Goal: Find specific page/section: Find specific page/section

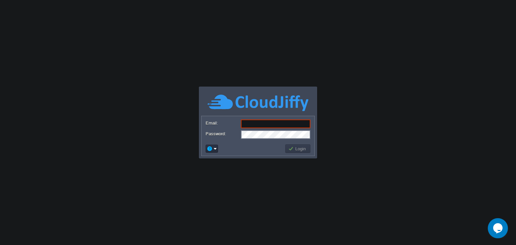
type input "[EMAIL_ADDRESS][DOMAIN_NAME]"
click at [307, 145] on td "Login" at bounding box center [297, 149] width 25 height 9
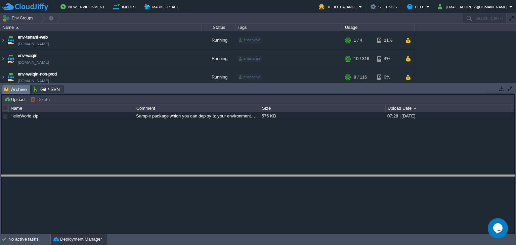
drag, startPoint x: 257, startPoint y: 93, endPoint x: 257, endPoint y: 97, distance: 3.7
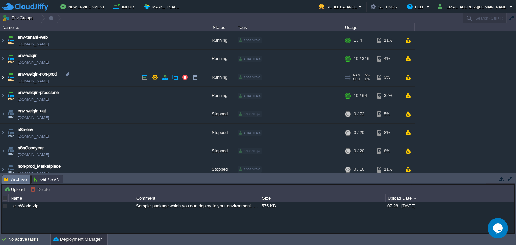
click at [2, 76] on img at bounding box center [2, 77] width 5 height 18
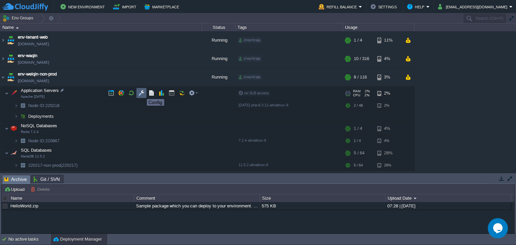
click at [143, 93] on button "button" at bounding box center [141, 93] width 6 height 6
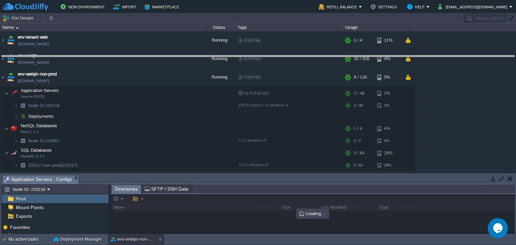
drag, startPoint x: 188, startPoint y: 183, endPoint x: 193, endPoint y: 64, distance: 119.8
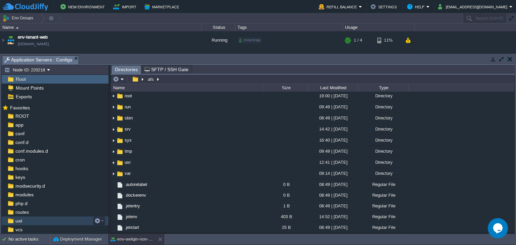
scroll to position [25, 0]
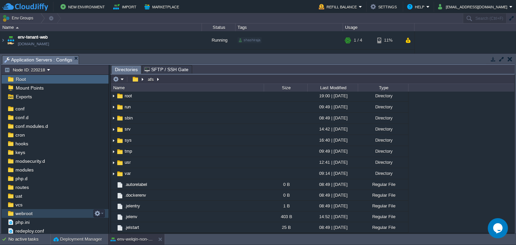
click at [44, 214] on div "webroot" at bounding box center [55, 213] width 107 height 9
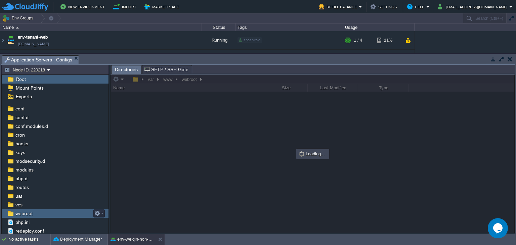
click at [44, 214] on div "webroot" at bounding box center [55, 213] width 107 height 9
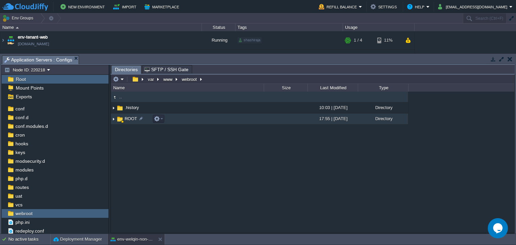
click at [113, 120] on img at bounding box center [113, 119] width 5 height 10
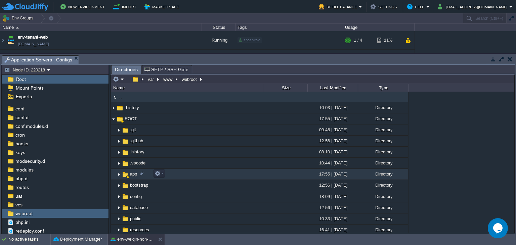
click at [118, 175] on img at bounding box center [118, 174] width 5 height 10
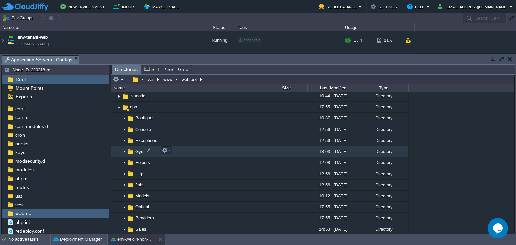
scroll to position [101, 0]
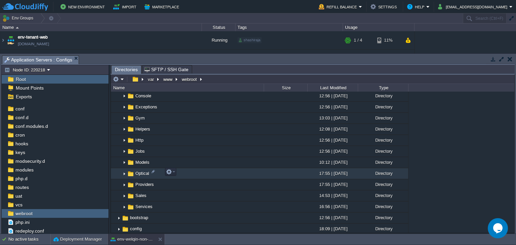
click at [124, 171] on img at bounding box center [124, 174] width 5 height 10
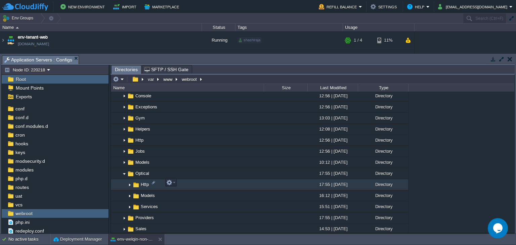
click at [131, 183] on img at bounding box center [129, 185] width 5 height 10
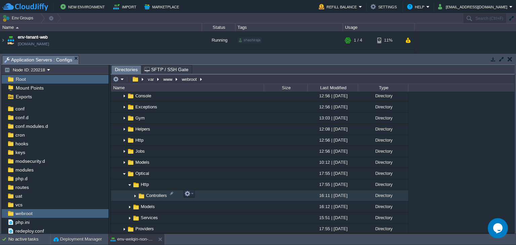
click at [135, 195] on img at bounding box center [134, 196] width 5 height 10
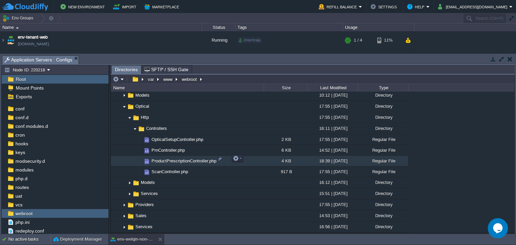
click at [168, 158] on span "ProductPrescriptionController.php" at bounding box center [184, 161] width 67 height 6
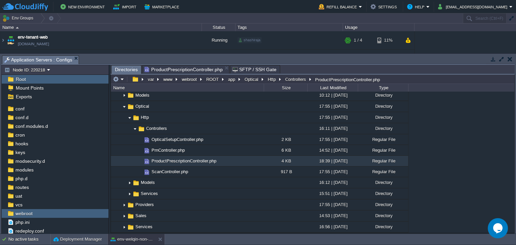
click at [129, 69] on span "Directories" at bounding box center [126, 70] width 23 height 8
click at [165, 74] on span "ProductPrescriptionController.php" at bounding box center [184, 70] width 78 height 8
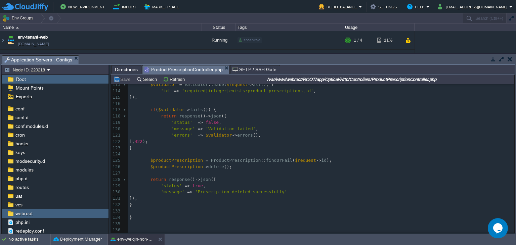
scroll to position [581, 0]
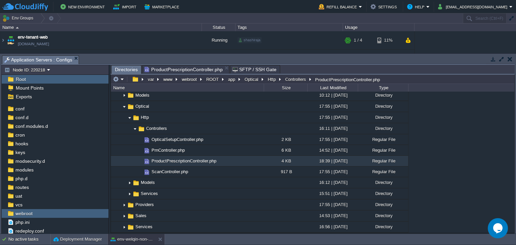
click at [119, 69] on span "Directories" at bounding box center [126, 70] width 23 height 8
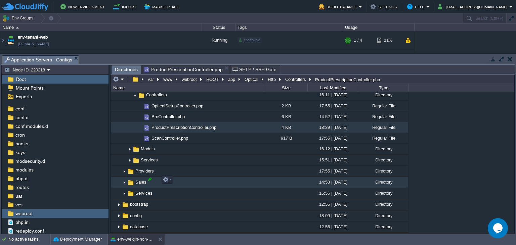
scroll to position [168, 0]
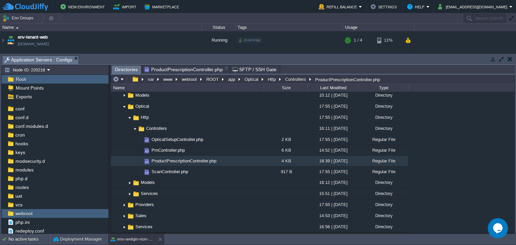
click at [189, 65] on div "Tasks Activity Log Archive Git / SVN Application Servers : Configs" at bounding box center [258, 60] width 514 height 10
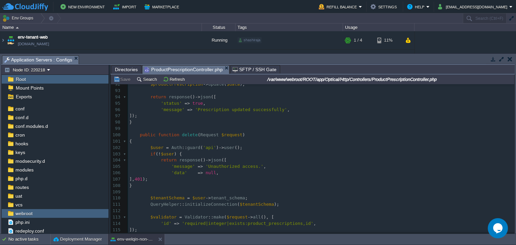
click at [187, 71] on span "ProductPrescriptionController.php" at bounding box center [184, 70] width 78 height 8
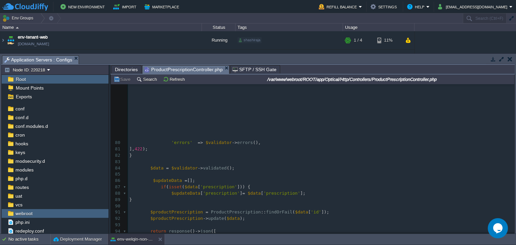
scroll to position [0, 0]
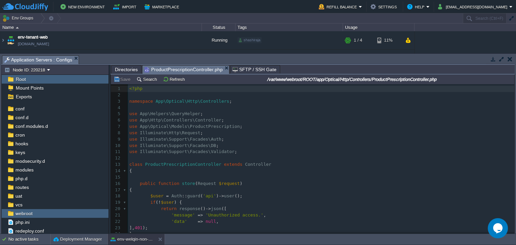
click at [194, 165] on span "ProductPrescriptionController" at bounding box center [183, 164] width 76 height 5
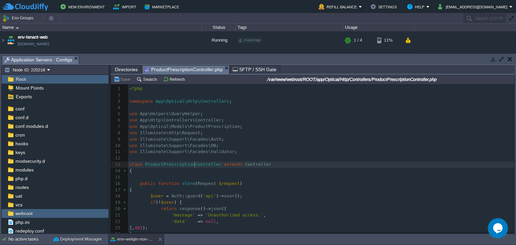
type textarea "ProductPrescriptionController"
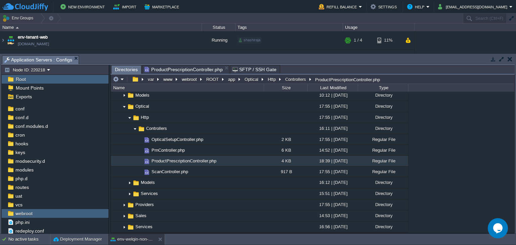
click at [119, 69] on span "Directories" at bounding box center [126, 70] width 23 height 8
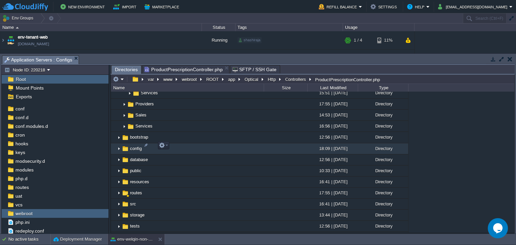
click at [120, 146] on img at bounding box center [118, 149] width 5 height 10
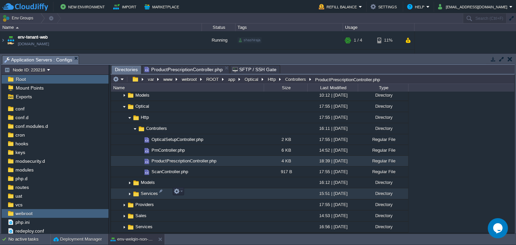
click at [128, 193] on img at bounding box center [129, 194] width 5 height 10
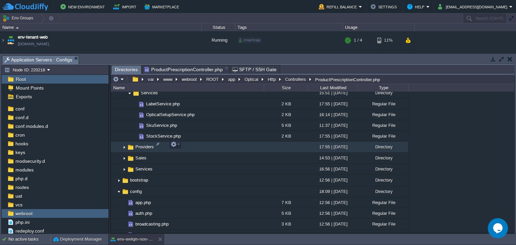
click at [124, 146] on img at bounding box center [124, 147] width 5 height 10
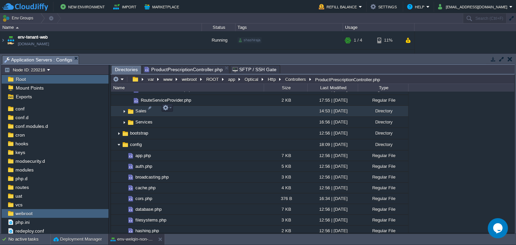
click at [124, 111] on img at bounding box center [124, 111] width 5 height 10
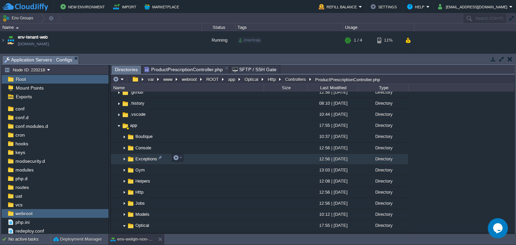
scroll to position [15, 0]
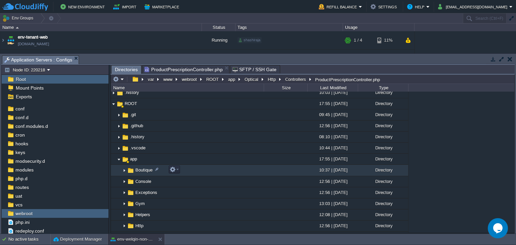
click at [122, 171] on img at bounding box center [124, 171] width 5 height 10
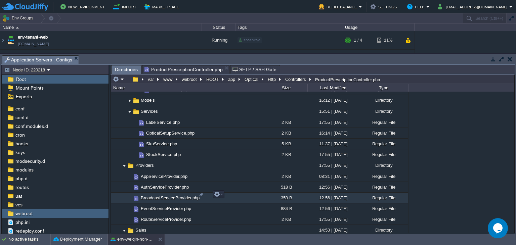
scroll to position [318, 0]
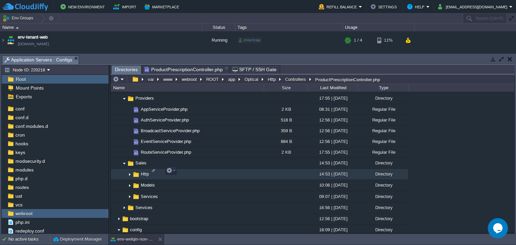
click at [128, 171] on img at bounding box center [129, 174] width 5 height 10
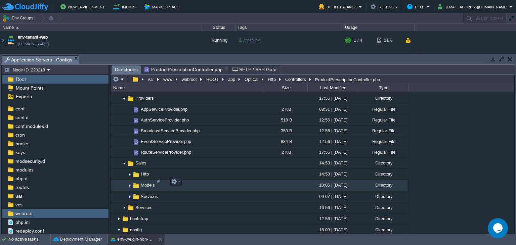
click at [128, 182] on img at bounding box center [129, 186] width 5 height 10
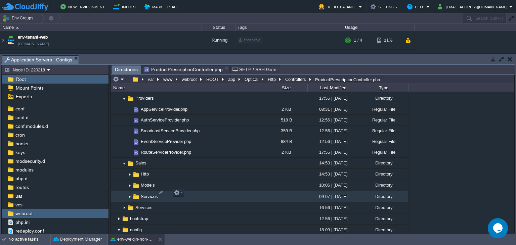
click at [128, 193] on img at bounding box center [129, 197] width 5 height 10
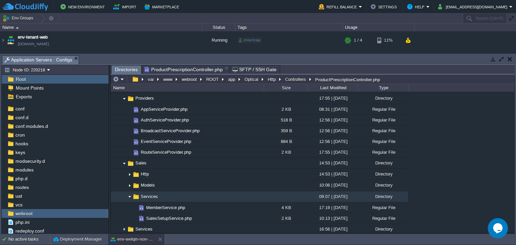
click at [128, 193] on img at bounding box center [129, 197] width 5 height 10
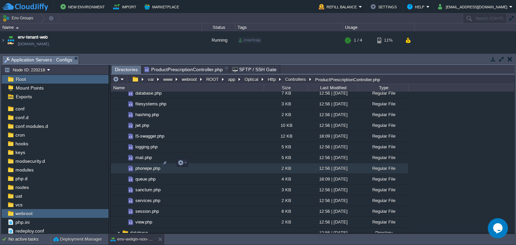
scroll to position [620, 0]
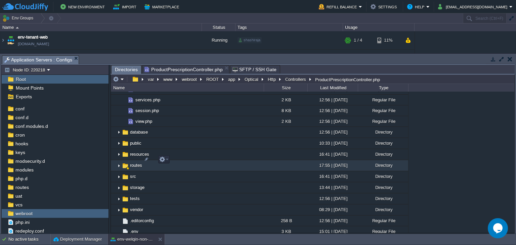
click at [119, 161] on img at bounding box center [118, 166] width 5 height 10
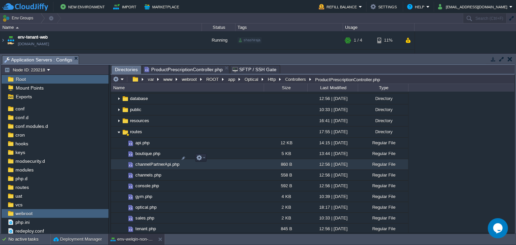
scroll to position [687, 0]
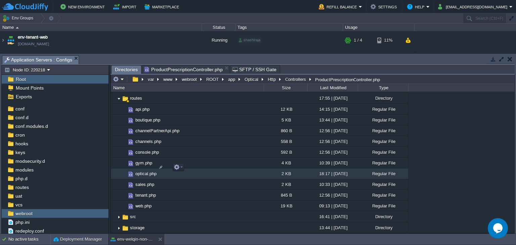
click at [137, 171] on span "optical.php" at bounding box center [145, 174] width 23 height 6
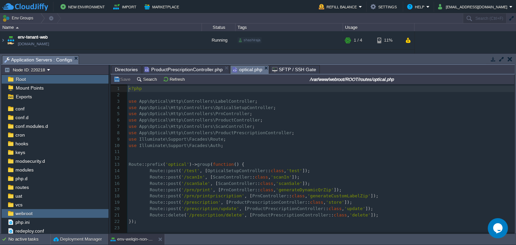
scroll to position [2, 0]
click at [323, 198] on div "23 1 <?php 2 ​ 3 use App\Optical\Http\Controllers\LabelController ; 4 use App\O…" at bounding box center [321, 159] width 389 height 146
type textarea "generateCustomLabelZip"
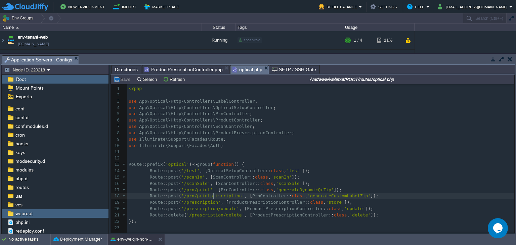
type textarea "printpriscription"
